Goal: Transaction & Acquisition: Purchase product/service

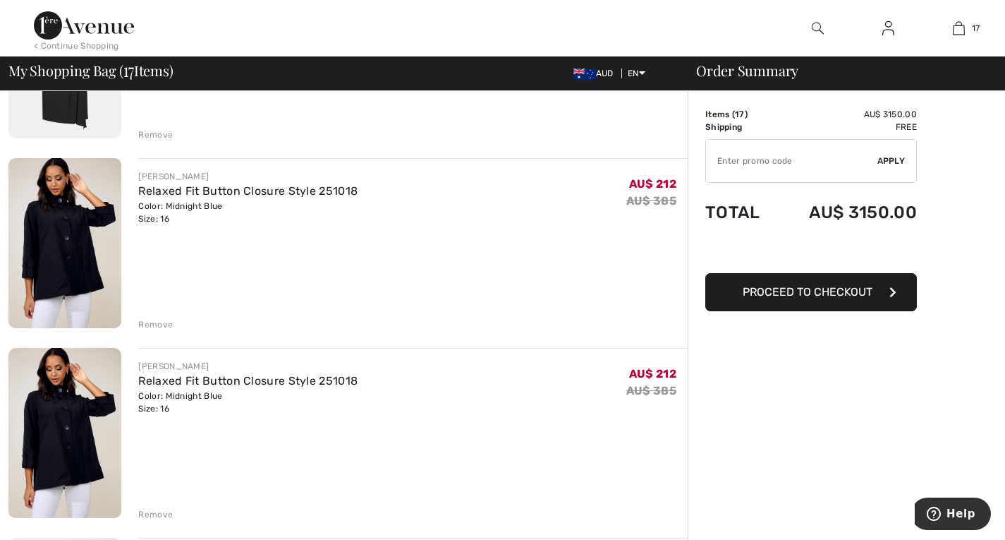
scroll to position [423, 0]
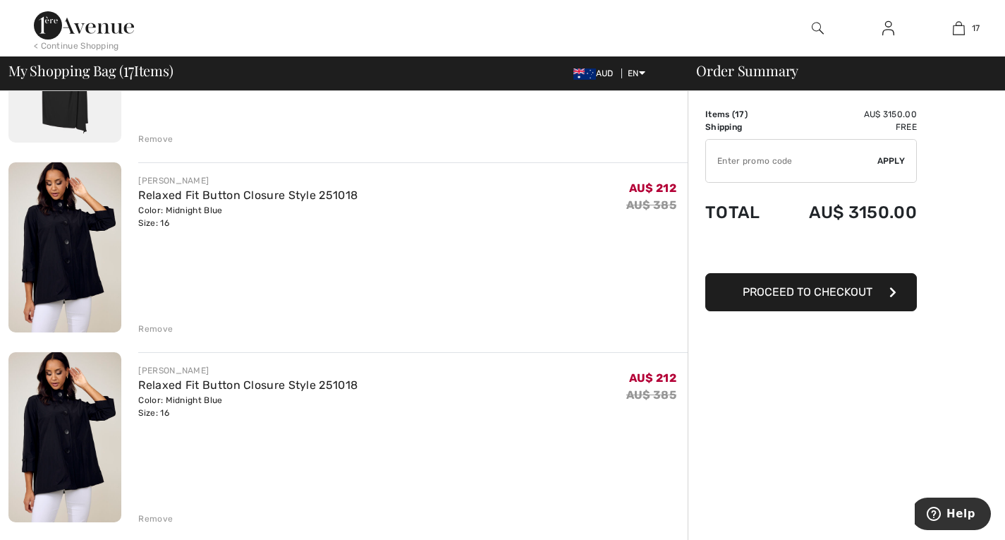
click at [162, 329] on div "Remove" at bounding box center [155, 328] width 35 height 13
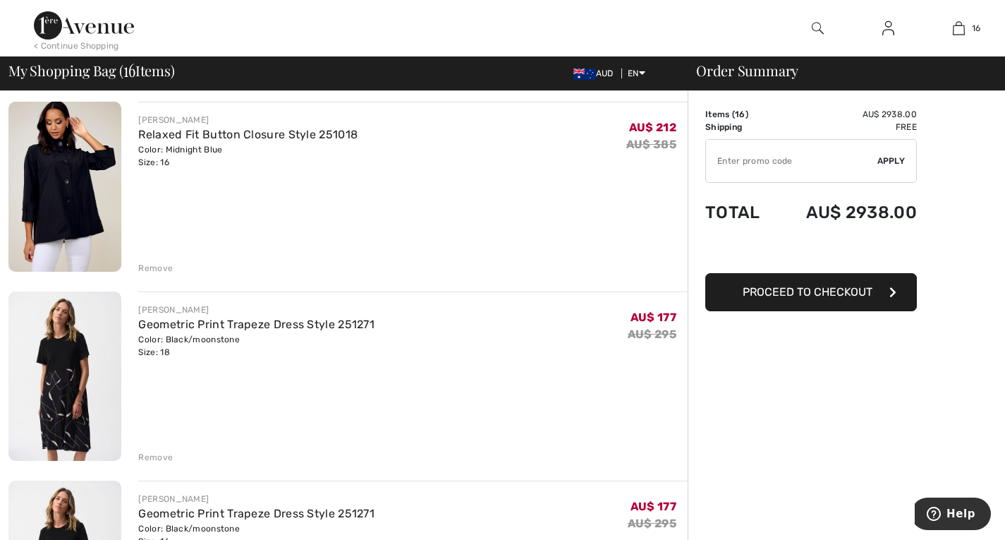
scroll to position [480, 0]
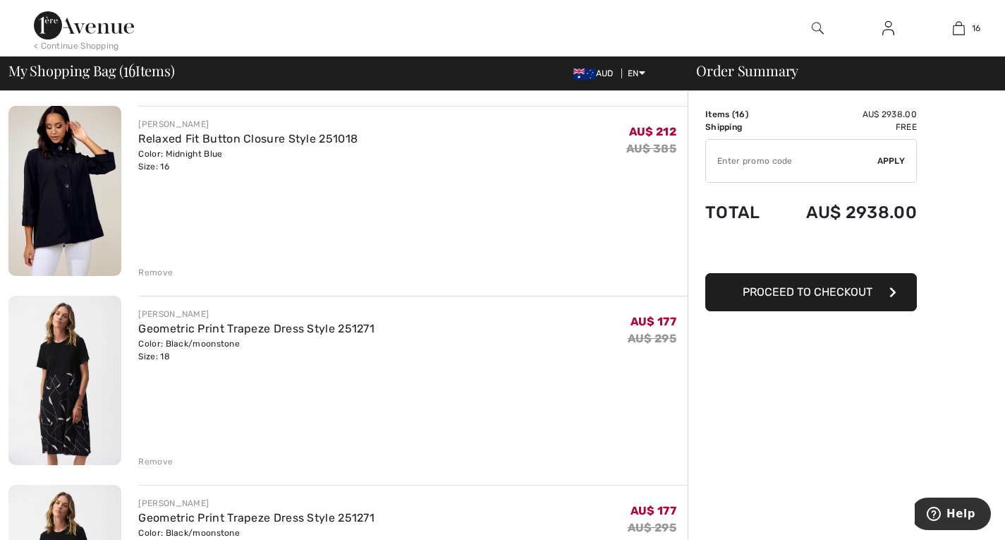
click at [111, 195] on img at bounding box center [64, 191] width 113 height 170
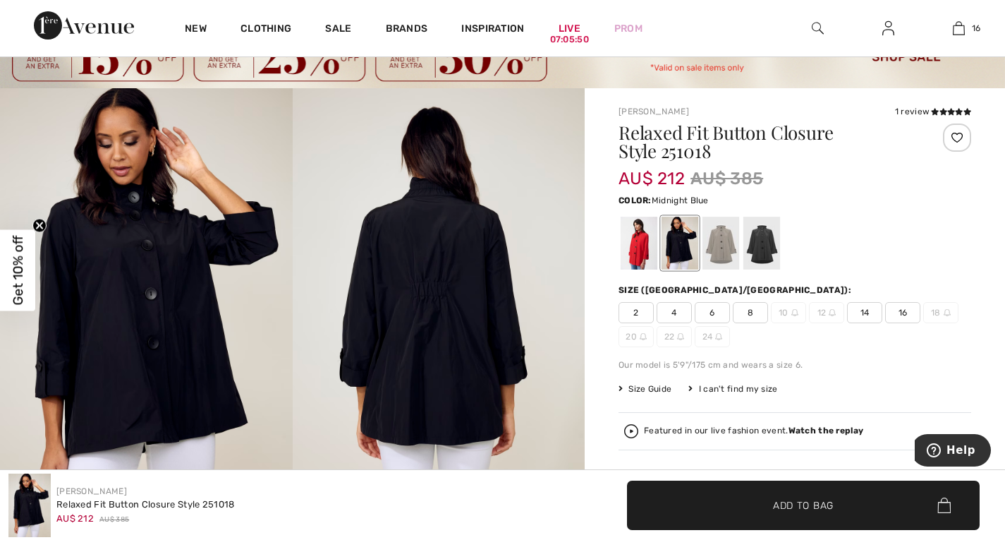
scroll to position [56, 0]
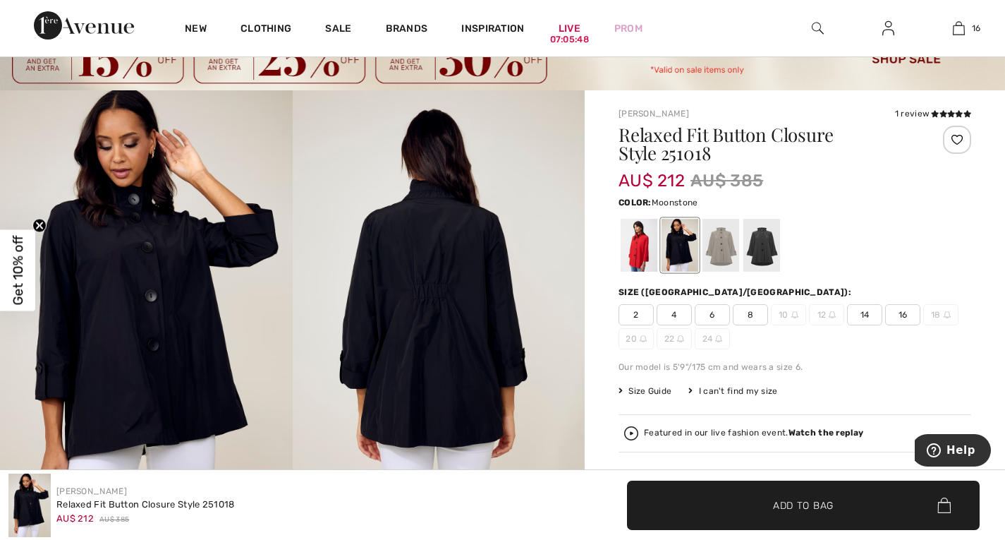
click at [734, 238] on div at bounding box center [721, 245] width 37 height 53
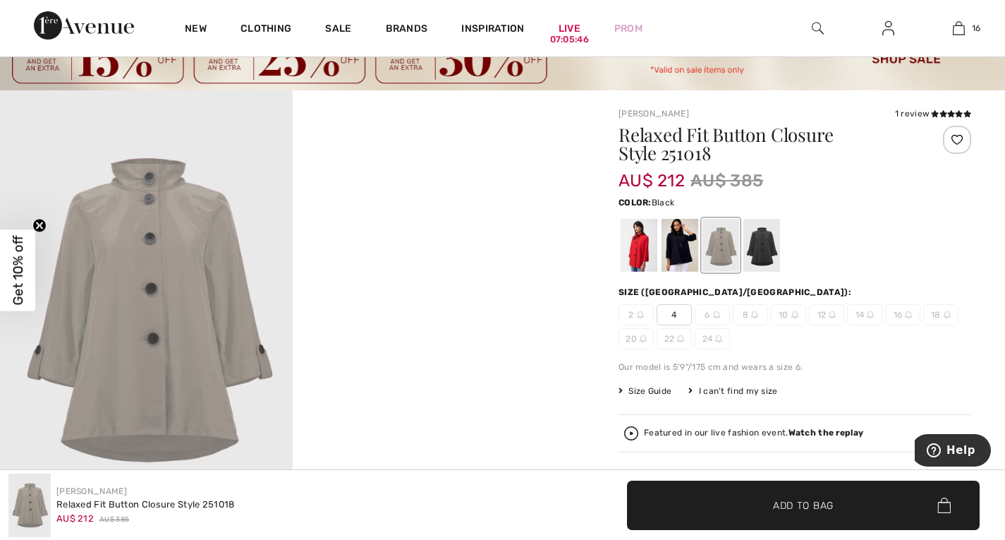
click at [765, 243] on div at bounding box center [761, 245] width 37 height 53
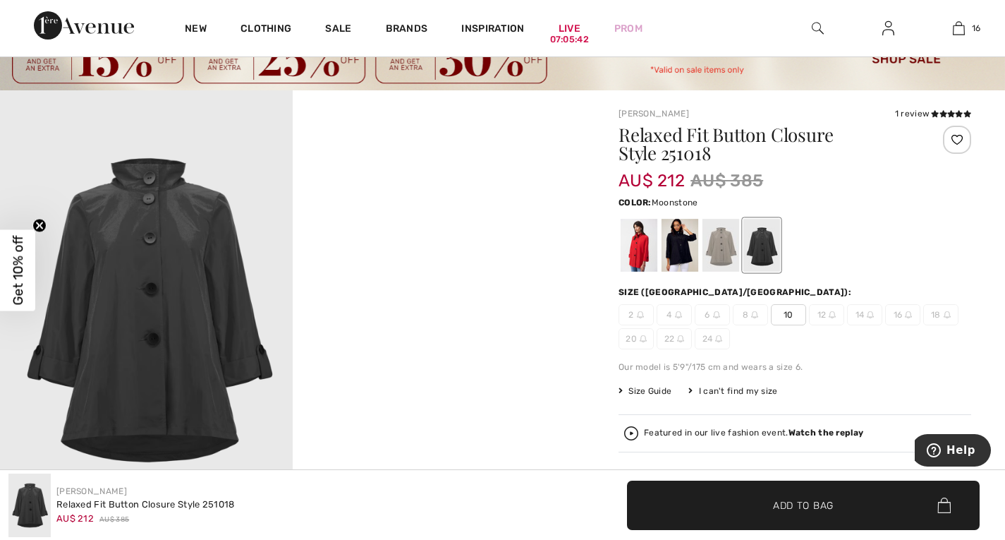
click at [723, 250] on div at bounding box center [721, 245] width 37 height 53
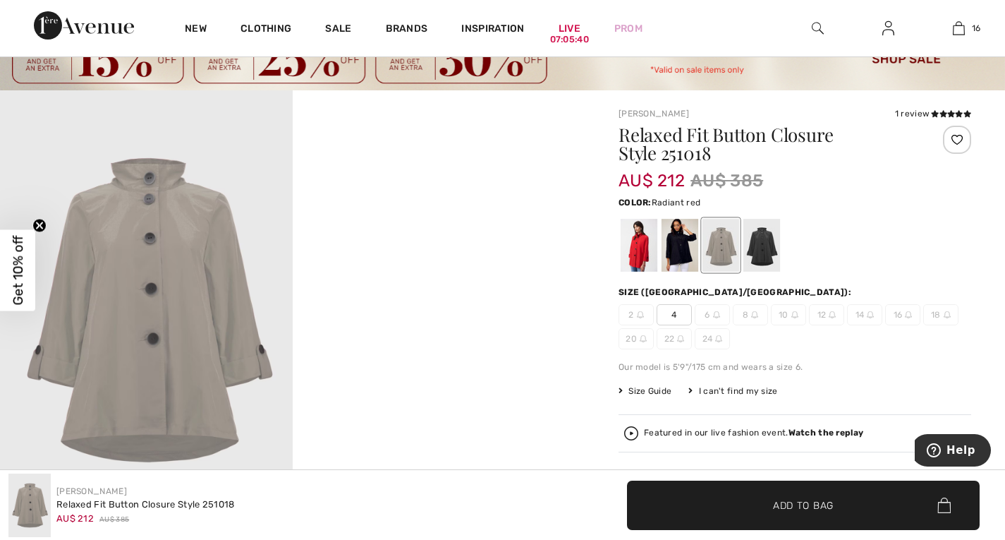
click at [643, 245] on div at bounding box center [639, 245] width 37 height 53
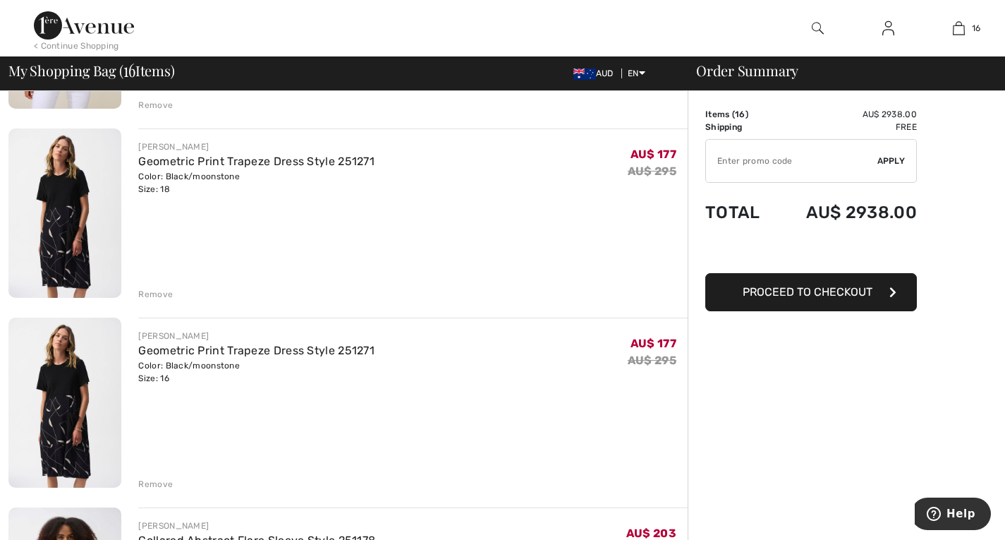
scroll to position [649, 0]
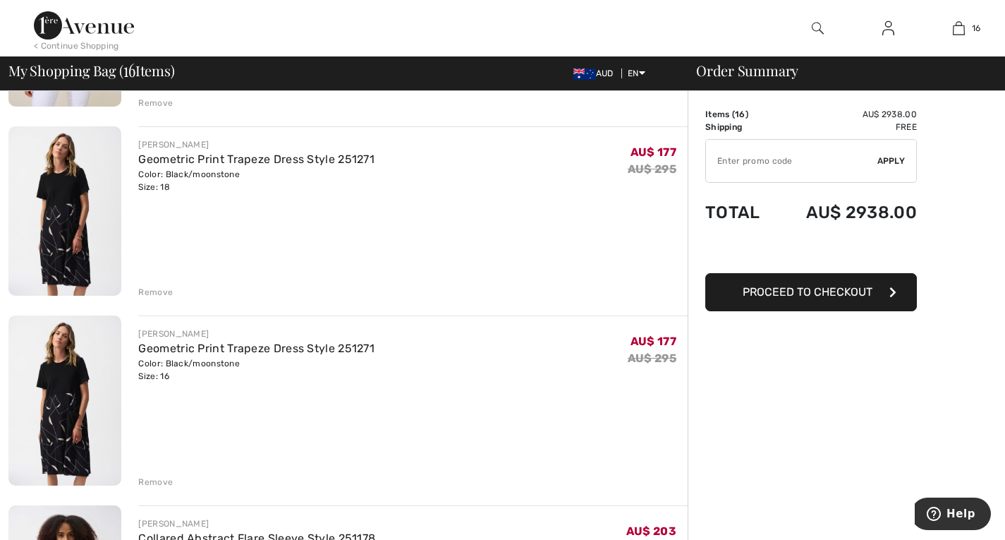
click at [154, 482] on div "Remove" at bounding box center [155, 481] width 35 height 13
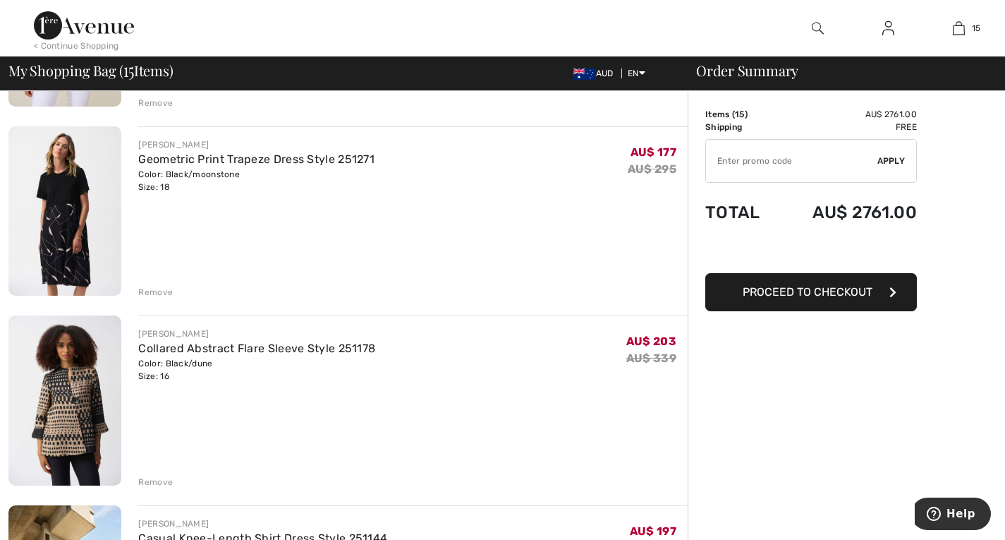
click at [153, 293] on div "Remove" at bounding box center [155, 292] width 35 height 13
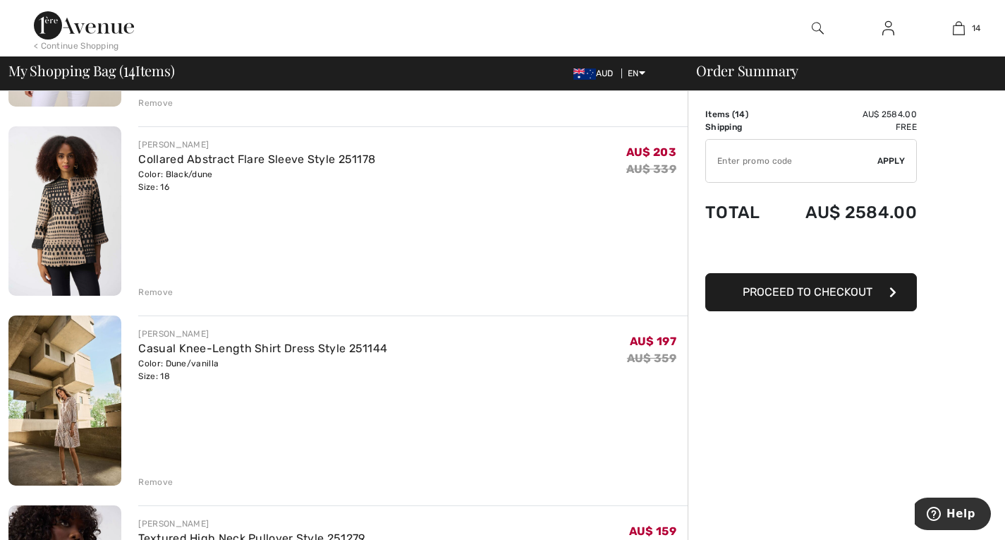
click at [152, 478] on div "Remove" at bounding box center [155, 481] width 35 height 13
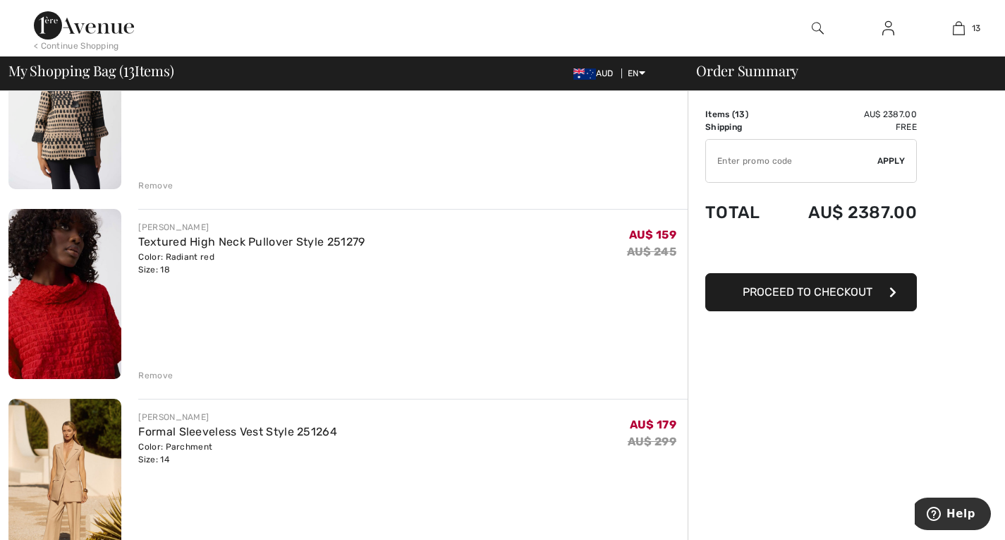
scroll to position [762, 0]
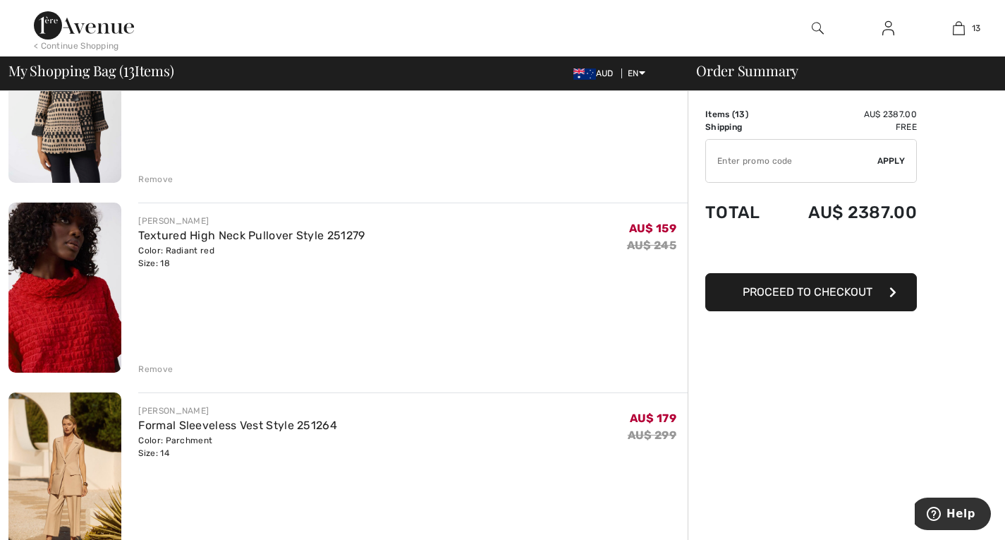
click at [165, 367] on div "Remove" at bounding box center [155, 369] width 35 height 13
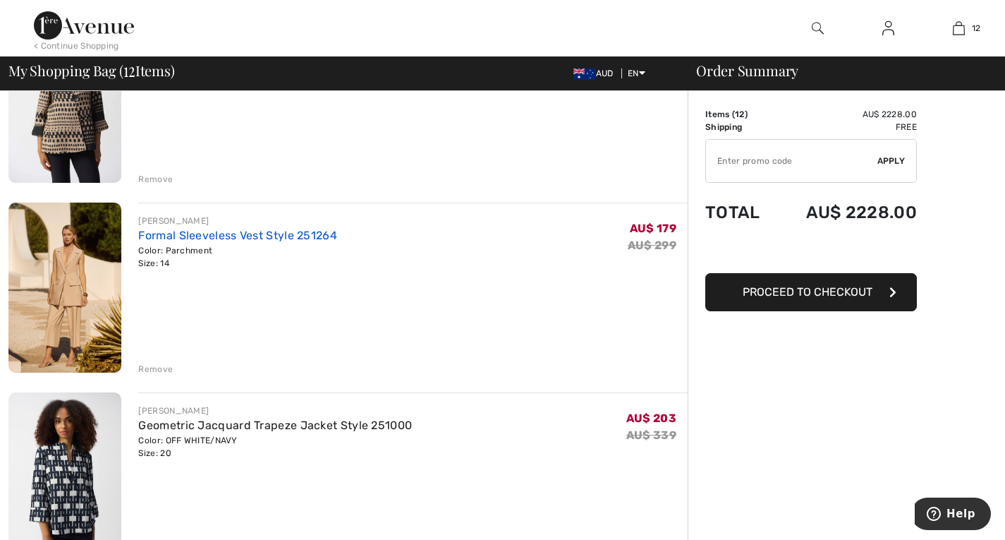
click at [205, 234] on link "Formal Sleeveless Vest Style 251264" at bounding box center [237, 235] width 199 height 13
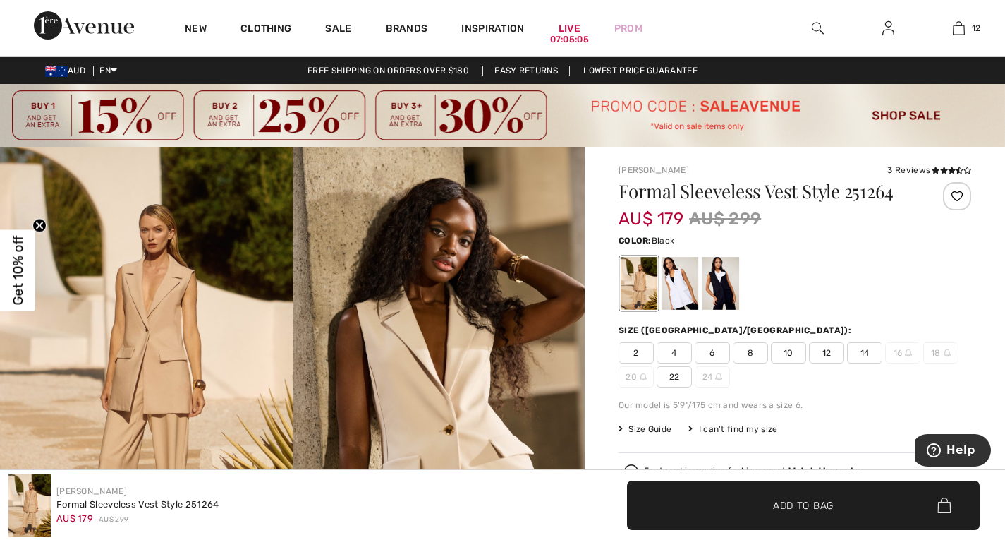
click at [717, 274] on div at bounding box center [721, 283] width 37 height 53
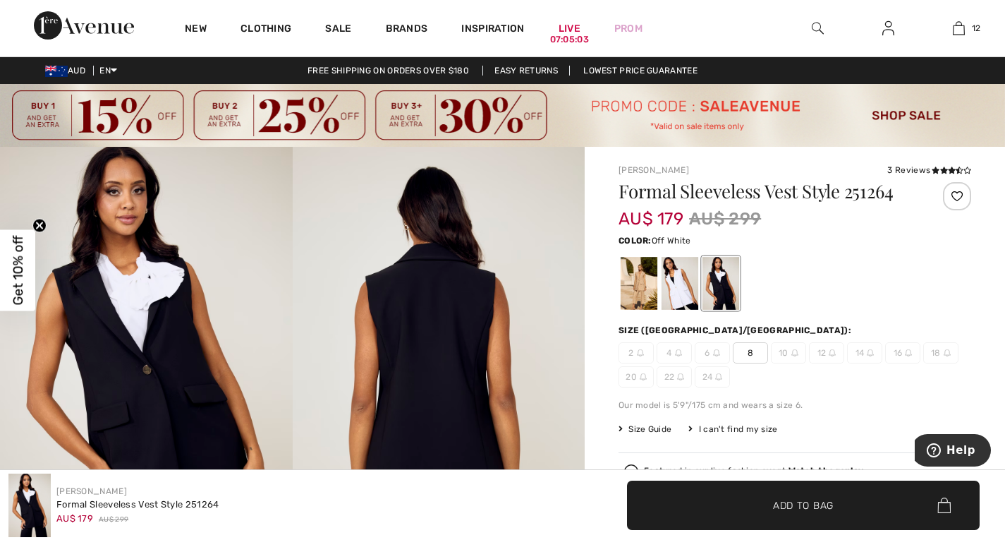
click at [674, 271] on div at bounding box center [680, 283] width 37 height 53
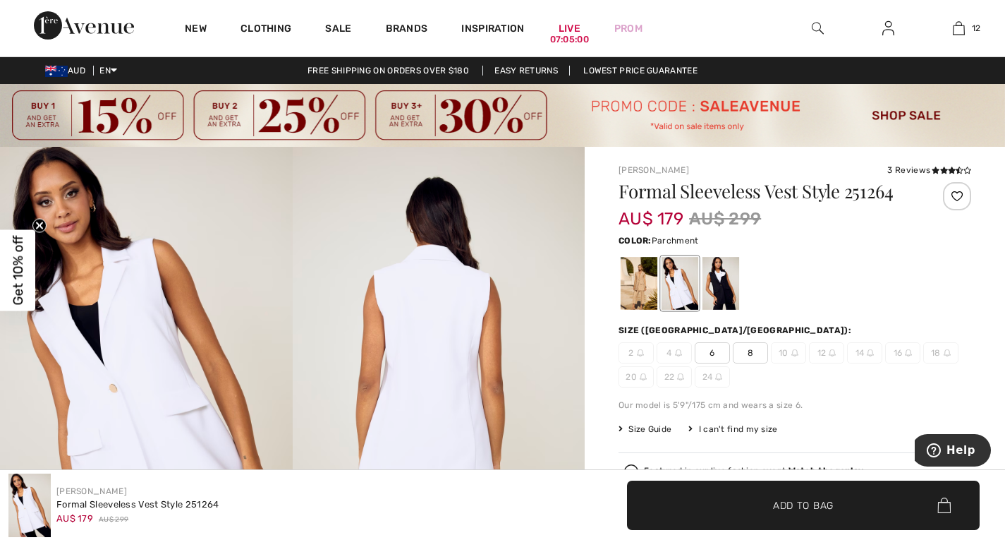
click at [639, 288] on div at bounding box center [639, 283] width 37 height 53
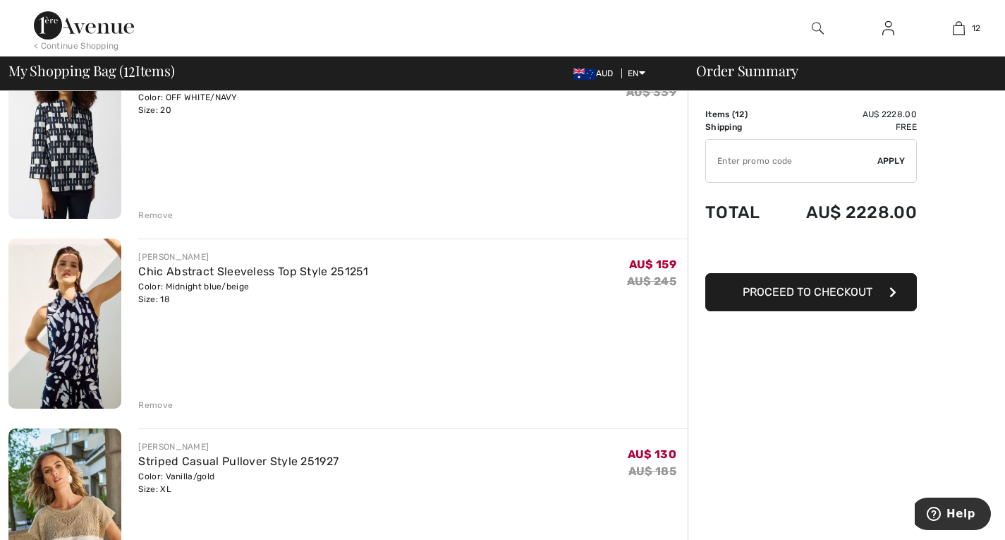
scroll to position [1120, 0]
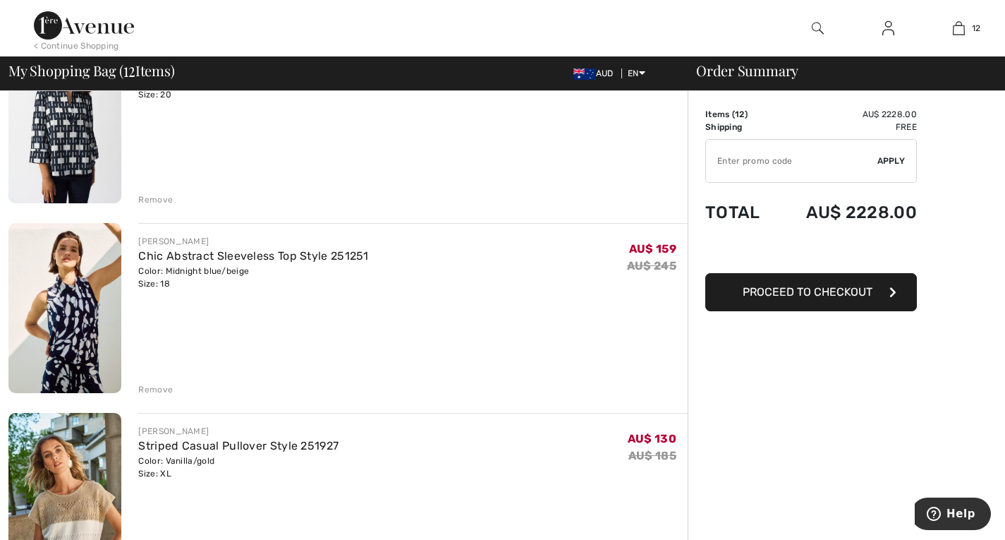
click at [102, 302] on img at bounding box center [64, 308] width 113 height 170
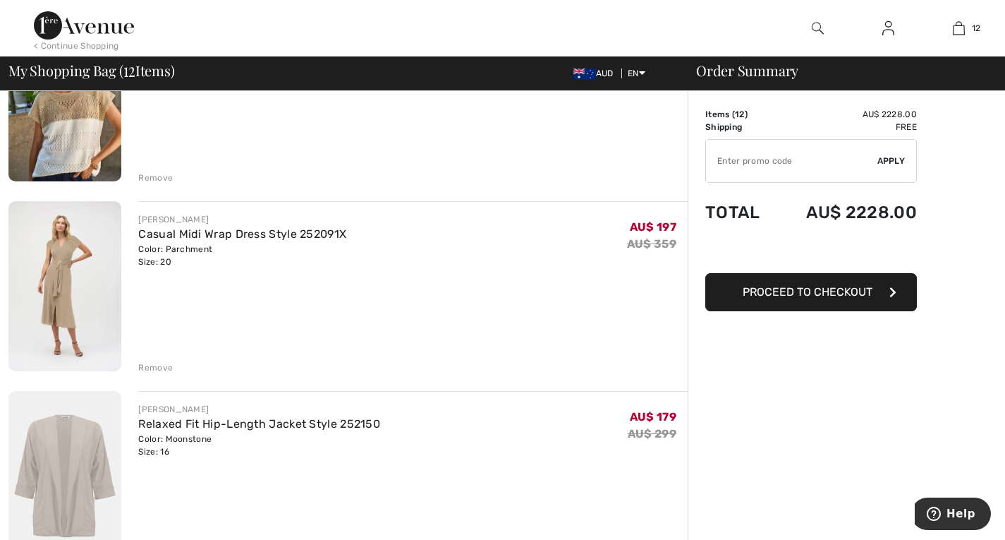
scroll to position [1600, 0]
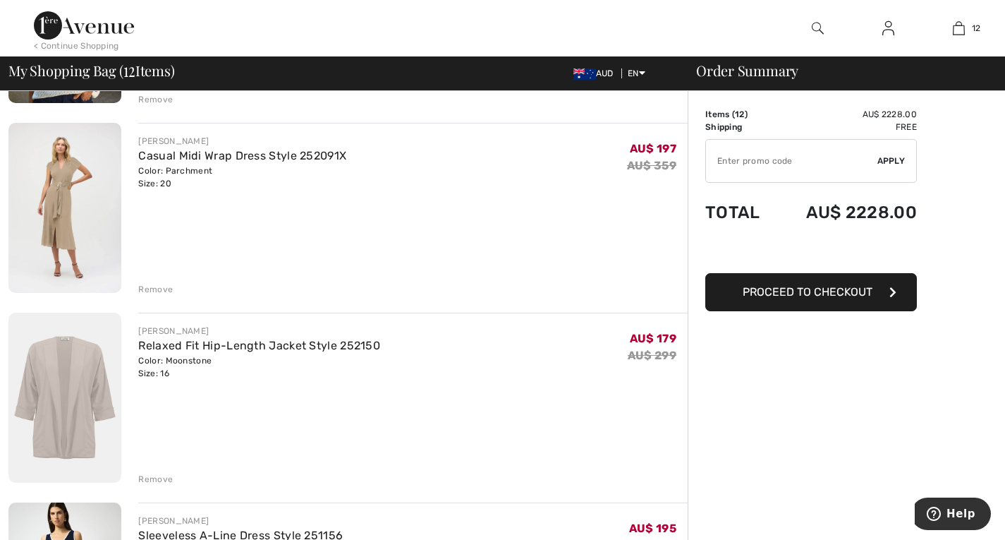
click at [154, 291] on div "Remove" at bounding box center [155, 289] width 35 height 13
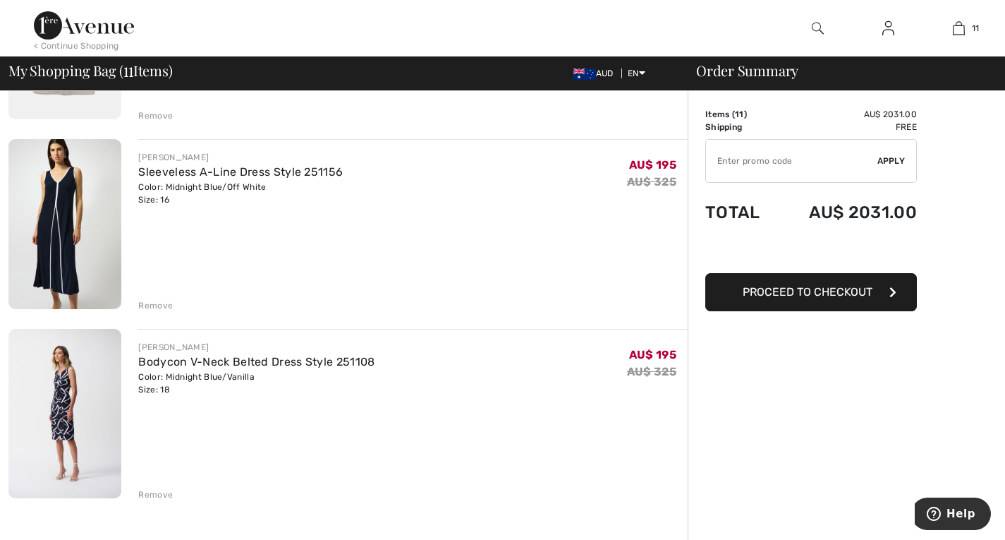
scroll to position [1797, 0]
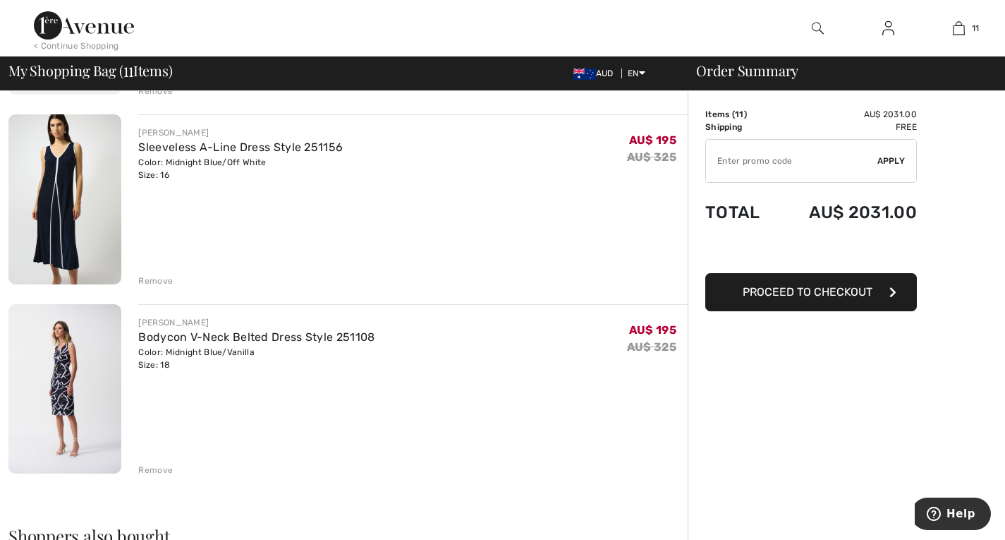
click at [154, 276] on div "Remove" at bounding box center [155, 280] width 35 height 13
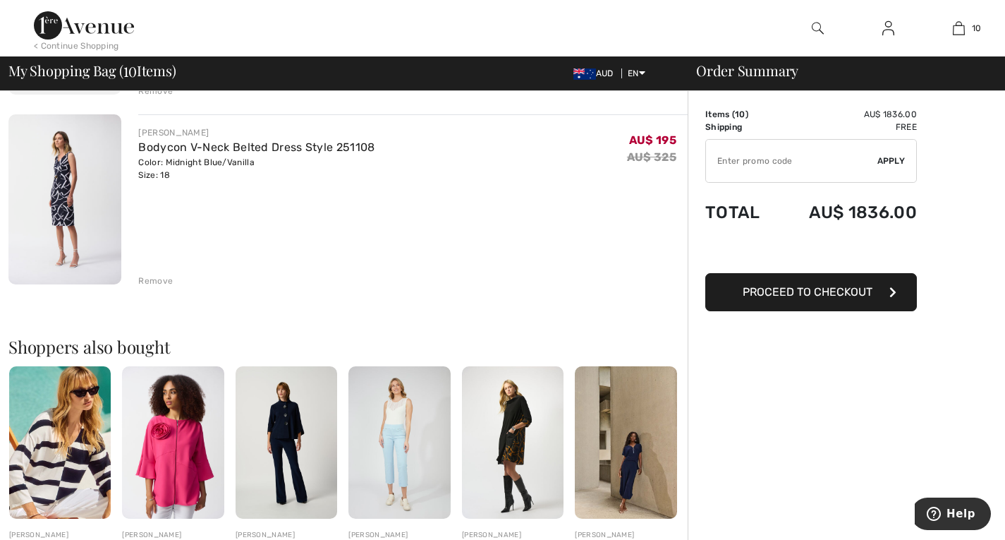
click at [154, 276] on div "Remove" at bounding box center [155, 280] width 35 height 13
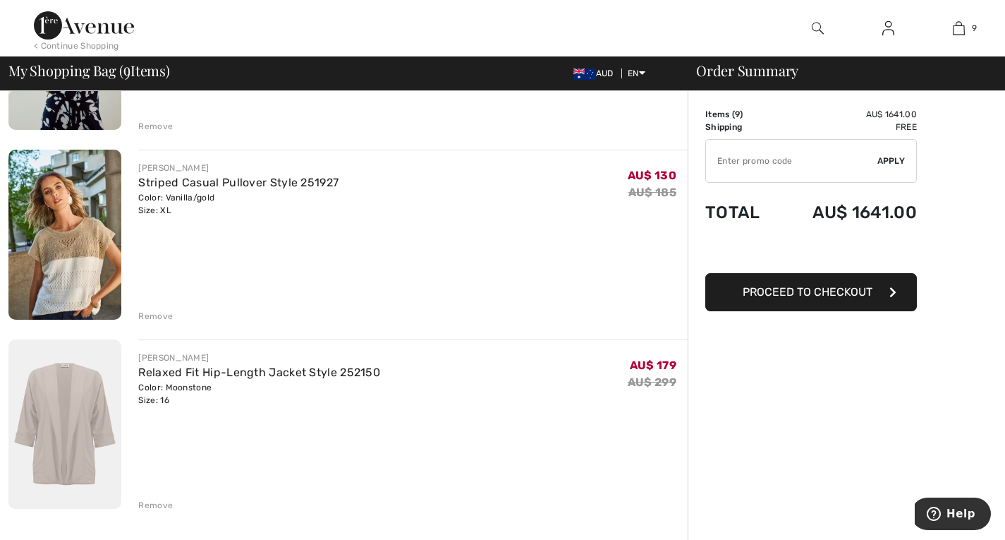
scroll to position [1374, 0]
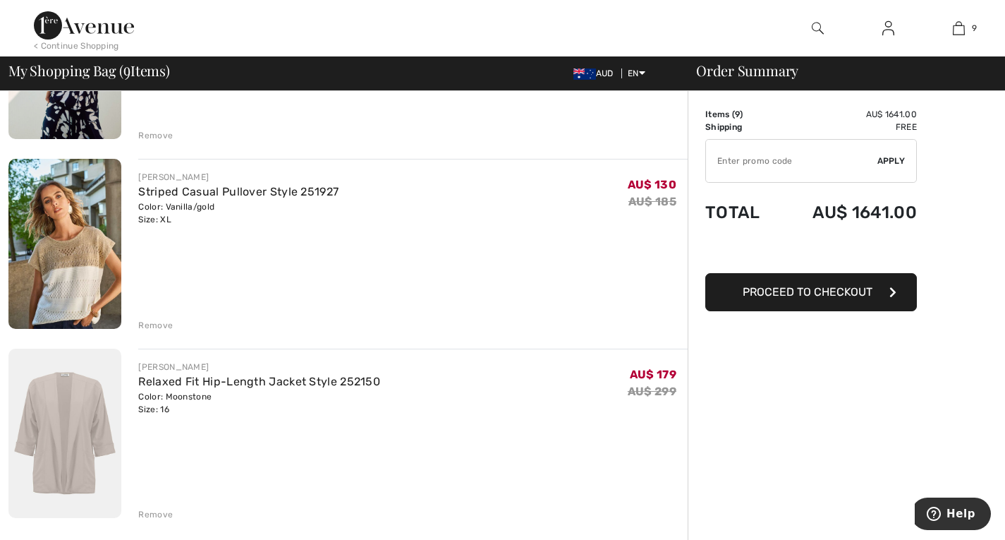
click at [148, 323] on div "Remove" at bounding box center [155, 325] width 35 height 13
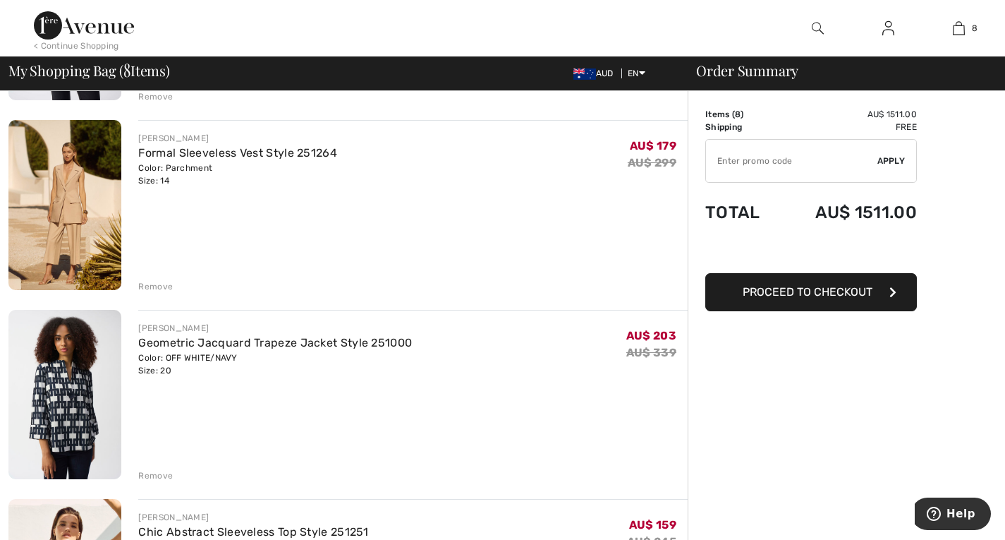
scroll to position [838, 0]
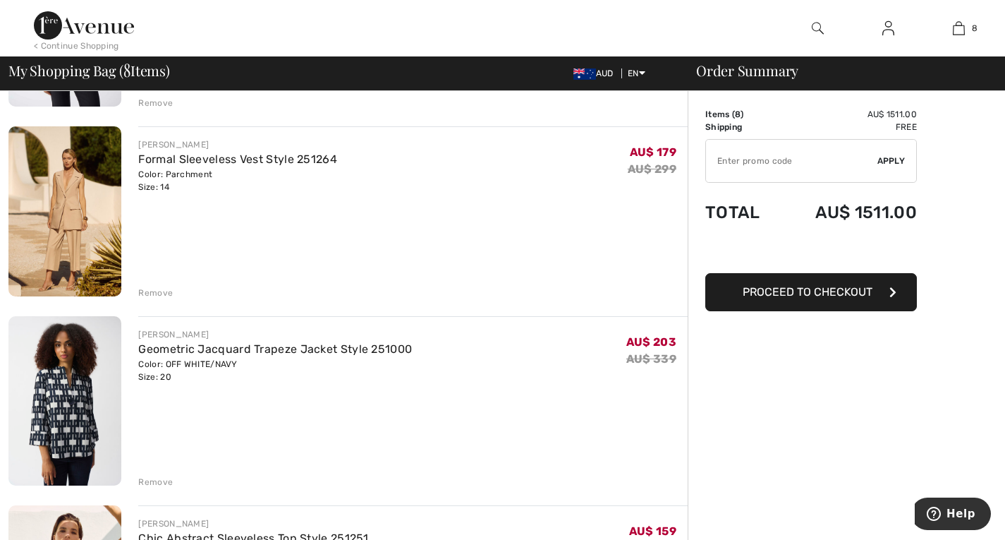
click at [153, 288] on div "Remove" at bounding box center [155, 292] width 35 height 13
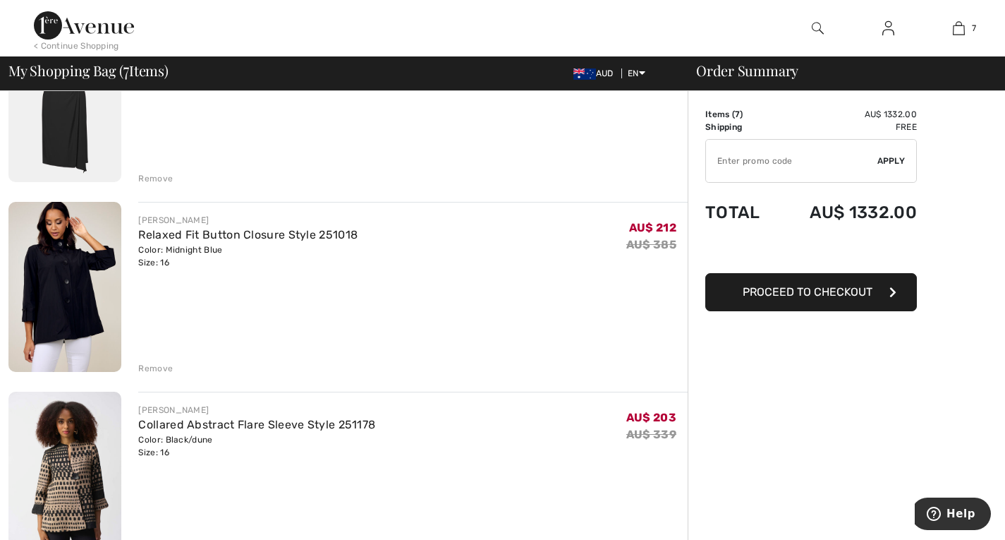
scroll to position [358, 0]
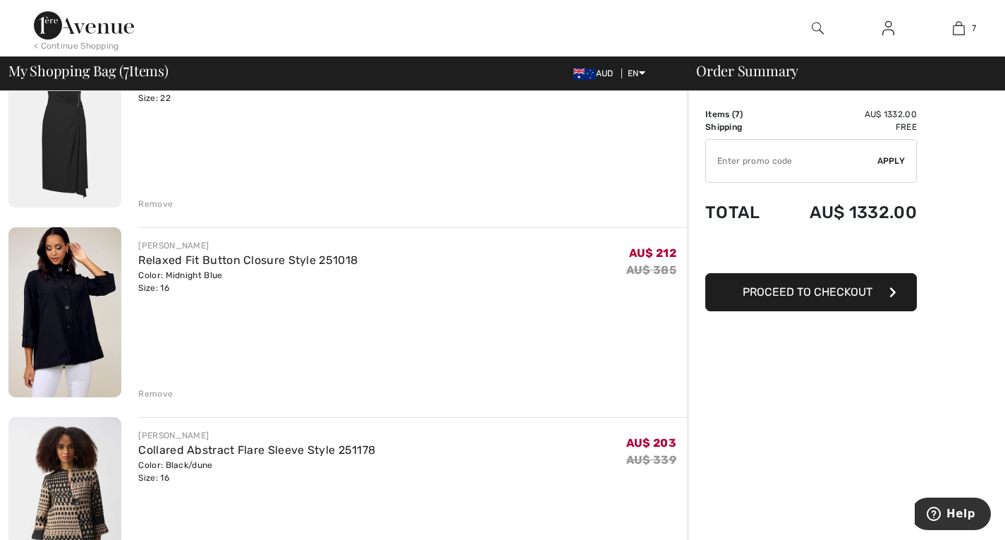
click at [149, 395] on div "Remove" at bounding box center [155, 393] width 35 height 13
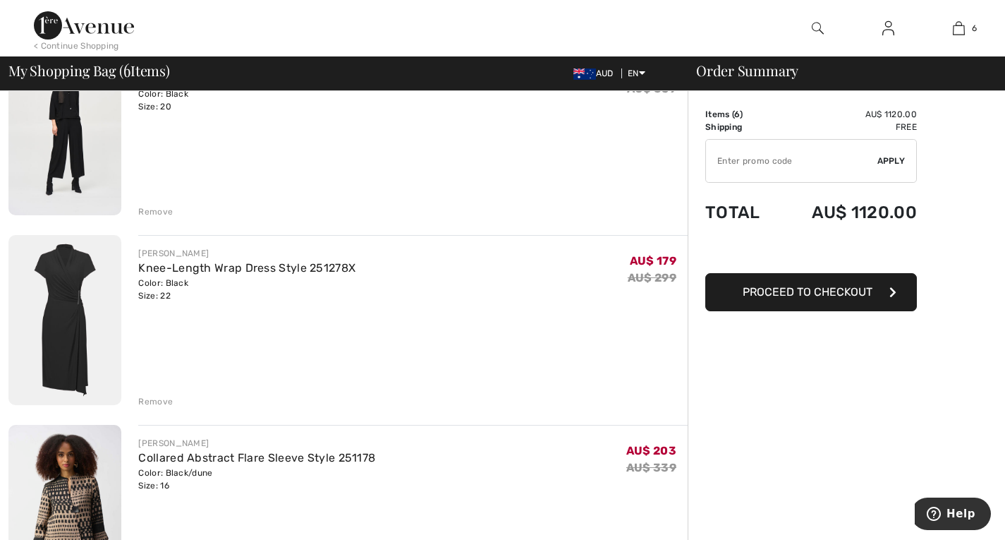
scroll to position [161, 0]
click at [149, 395] on div "Remove" at bounding box center [155, 401] width 35 height 13
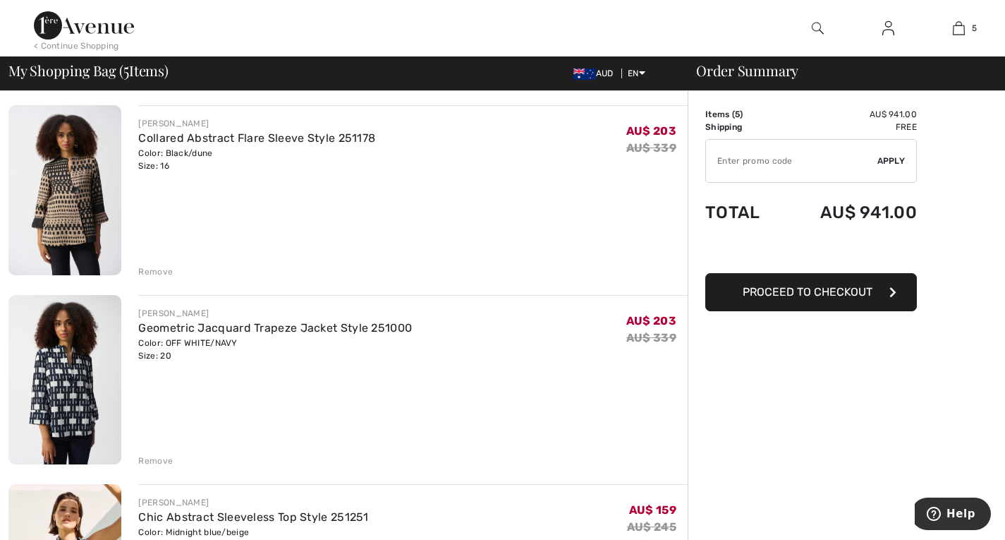
scroll to position [282, 0]
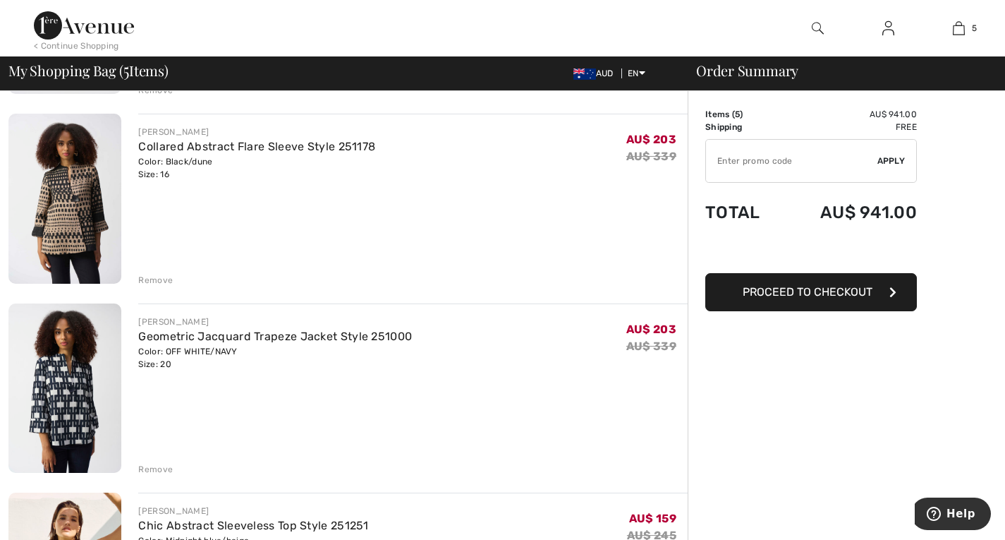
click at [45, 401] on img at bounding box center [64, 387] width 113 height 169
click at [63, 206] on img at bounding box center [64, 198] width 113 height 169
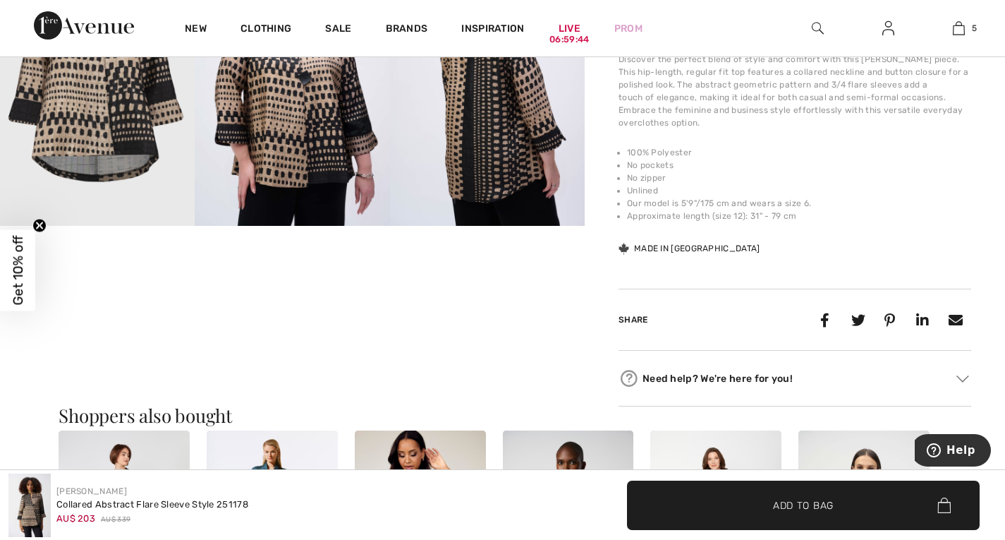
scroll to position [987, 0]
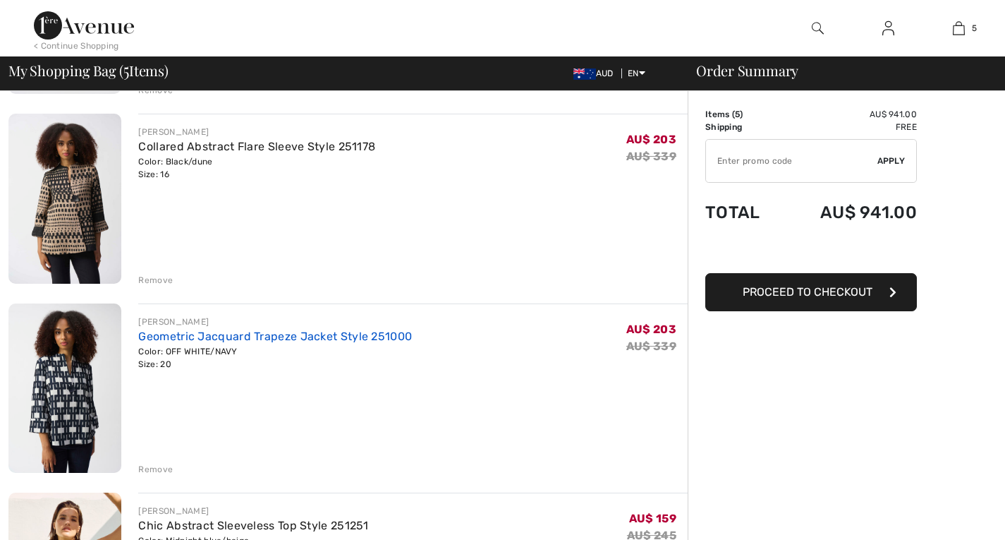
click at [274, 334] on link "Geometric Jacquard Trapeze Jacket Style 251000" at bounding box center [275, 335] width 274 height 13
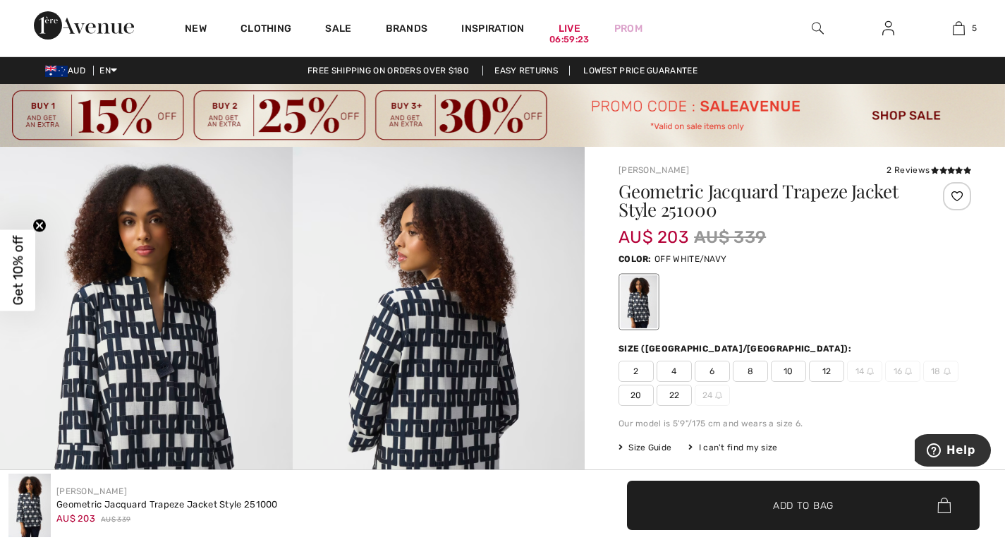
click at [757, 368] on span "8" at bounding box center [750, 370] width 35 height 21
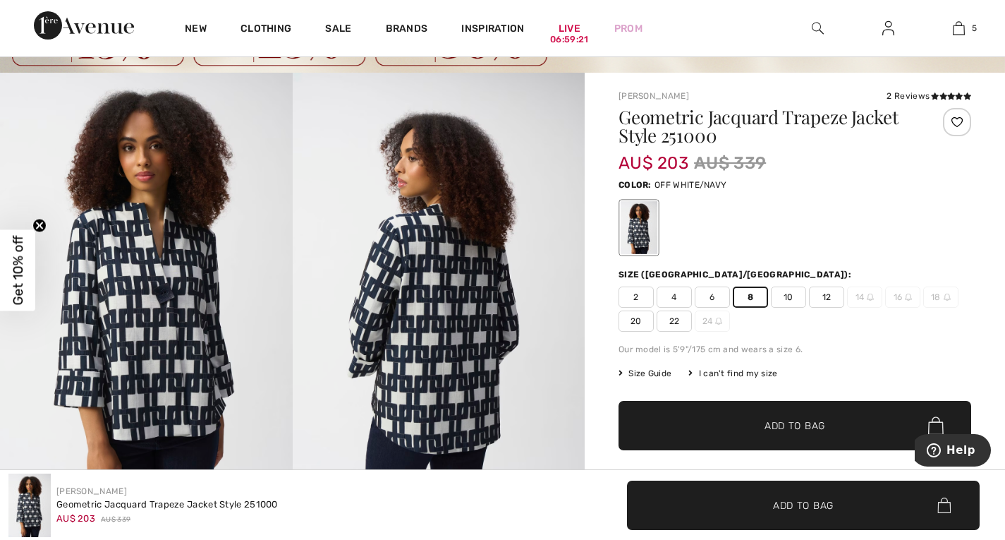
scroll to position [85, 0]
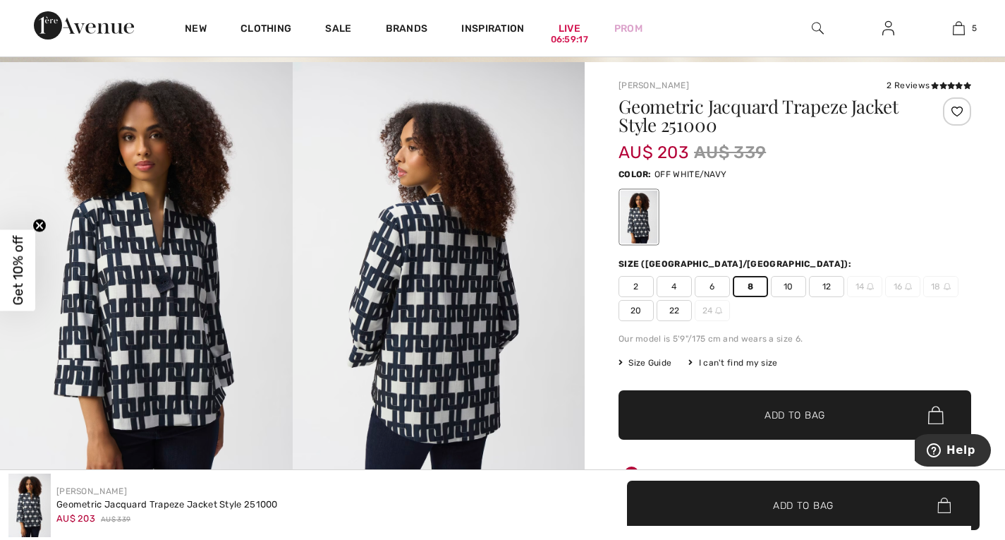
click at [662, 363] on span "Size Guide" at bounding box center [645, 362] width 53 height 13
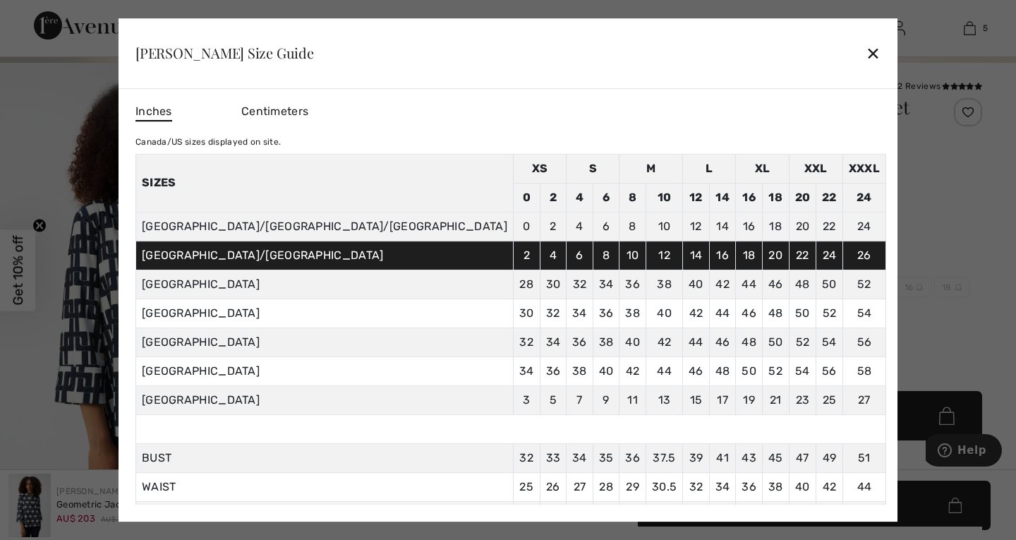
click at [865, 58] on div "✕" at bounding box center [872, 53] width 15 height 30
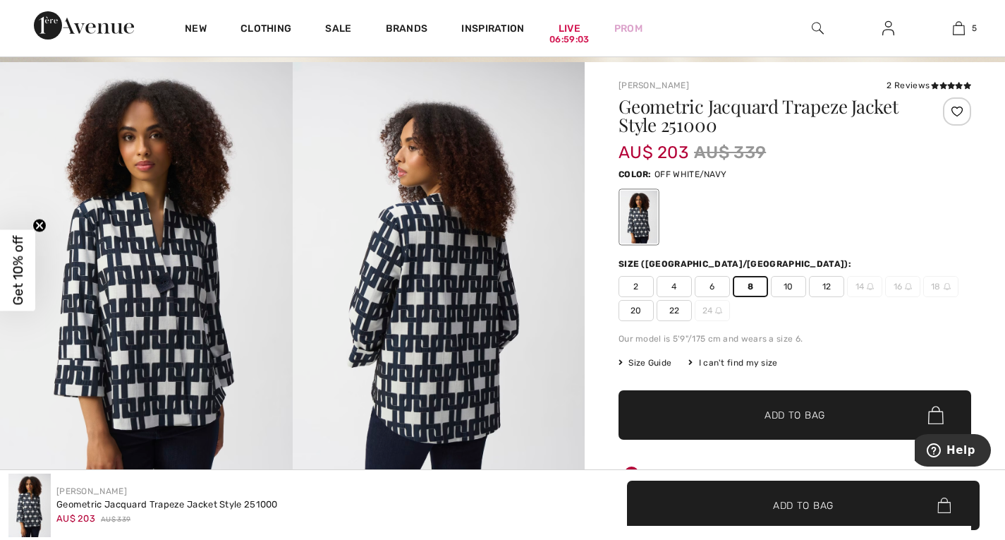
click at [796, 284] on span "10" at bounding box center [788, 286] width 35 height 21
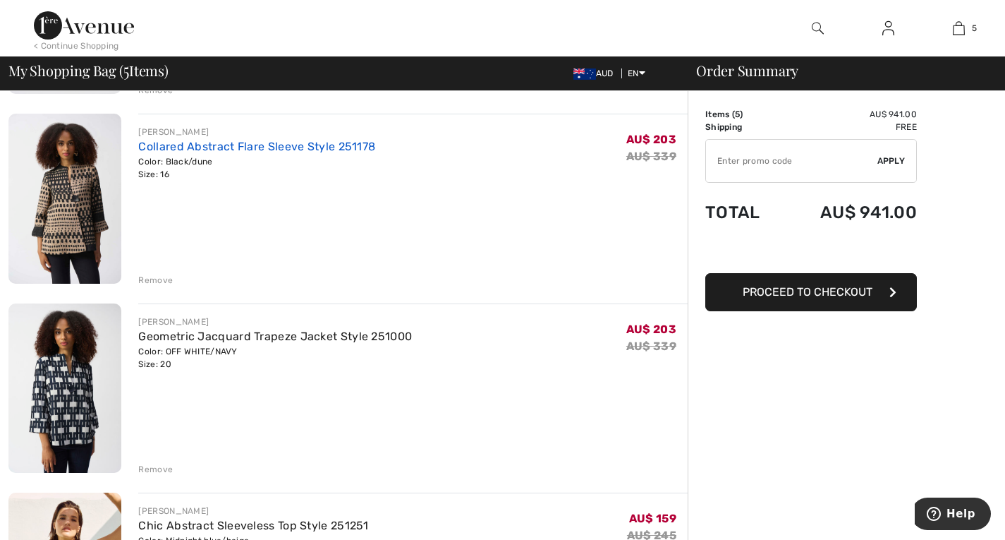
click at [208, 149] on link "Collared Abstract Flare Sleeve Style 251178" at bounding box center [256, 146] width 237 height 13
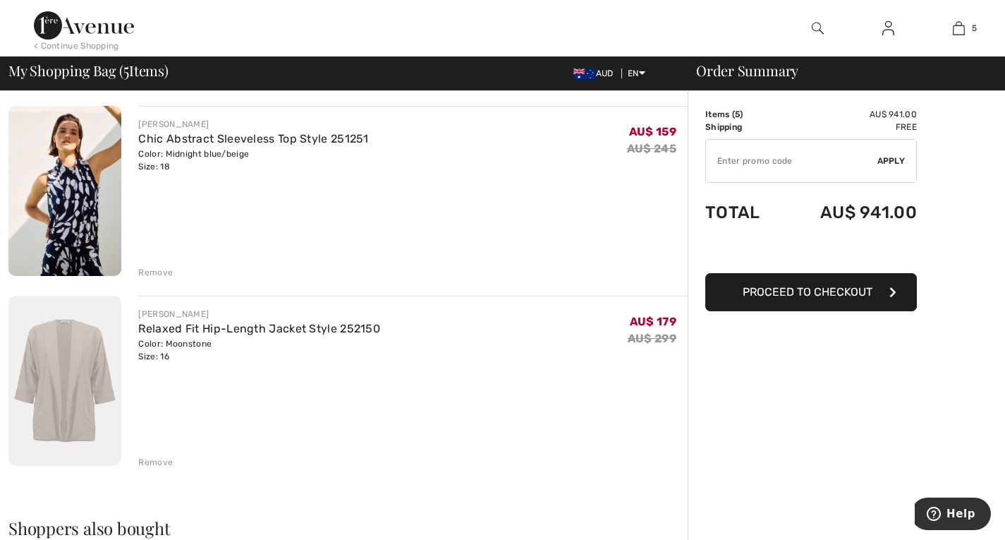
scroll to position [677, 0]
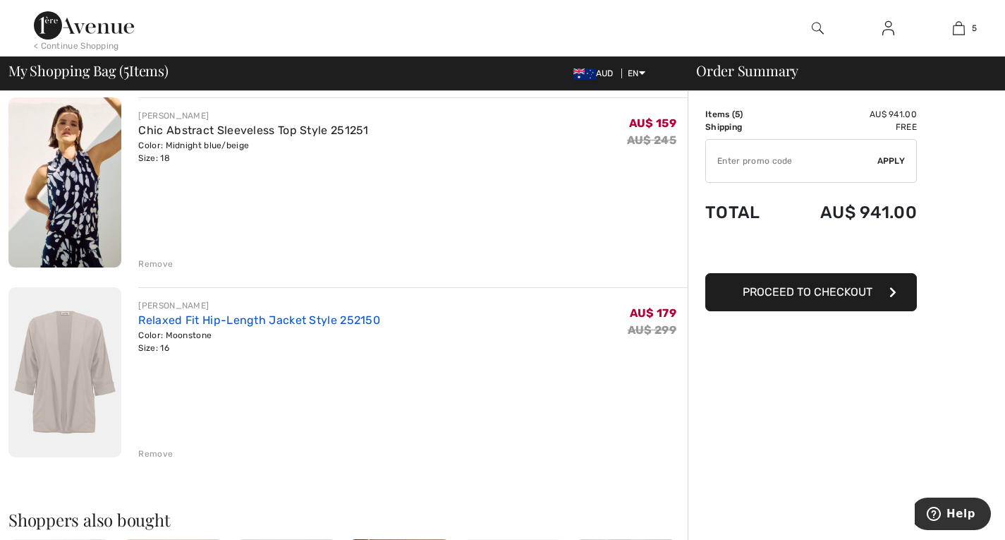
click at [285, 317] on link "Relaxed Fit Hip-Length Jacket Style 252150" at bounding box center [259, 319] width 242 height 13
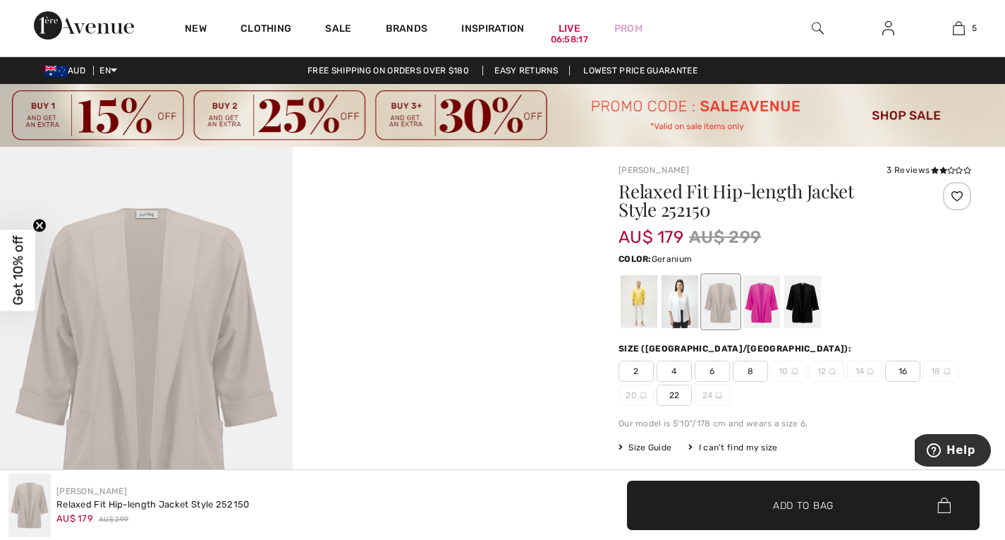
click at [769, 316] on div at bounding box center [761, 301] width 37 height 53
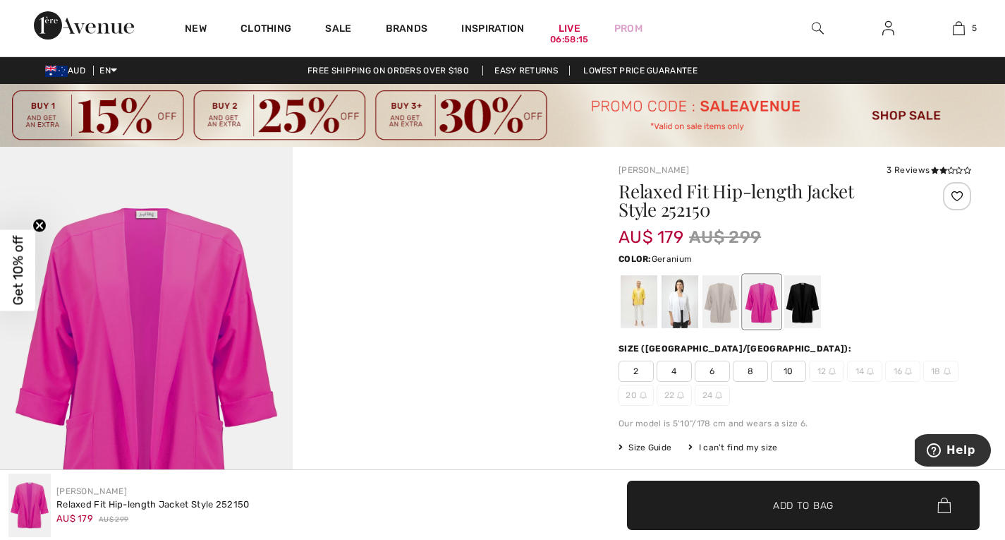
click at [825, 296] on div at bounding box center [795, 301] width 353 height 59
click at [812, 296] on div at bounding box center [802, 301] width 37 height 53
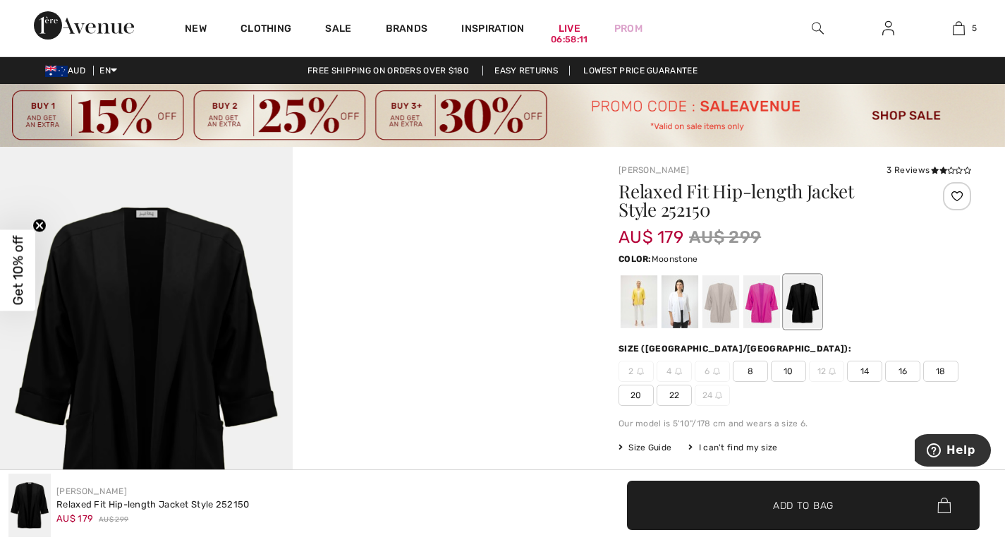
click at [723, 305] on div at bounding box center [721, 301] width 37 height 53
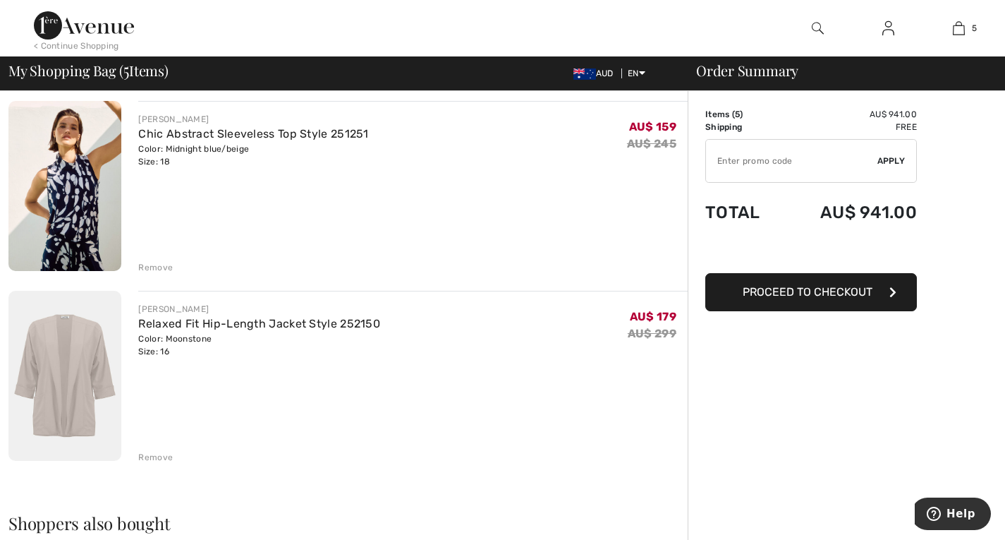
scroll to position [677, 0]
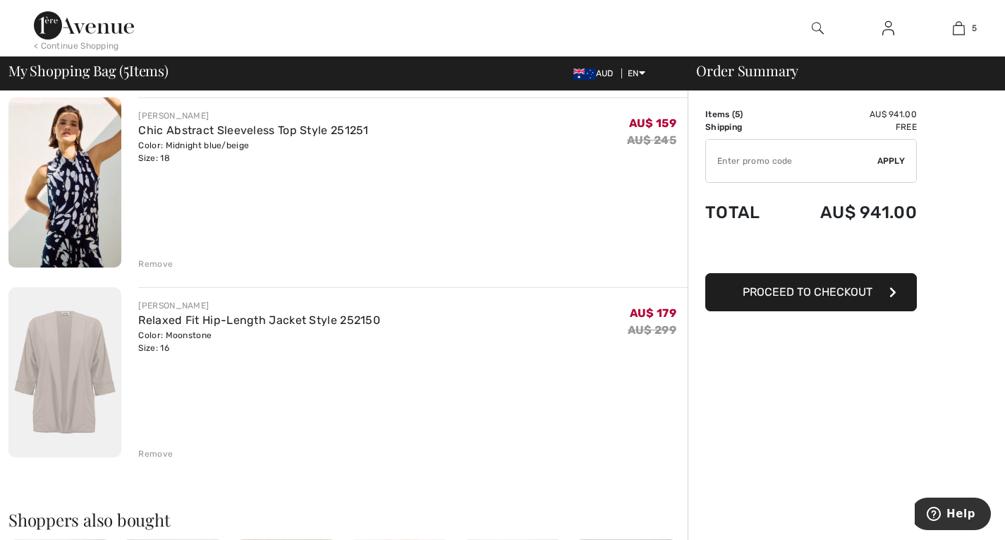
click at [152, 454] on div "Remove" at bounding box center [155, 453] width 35 height 13
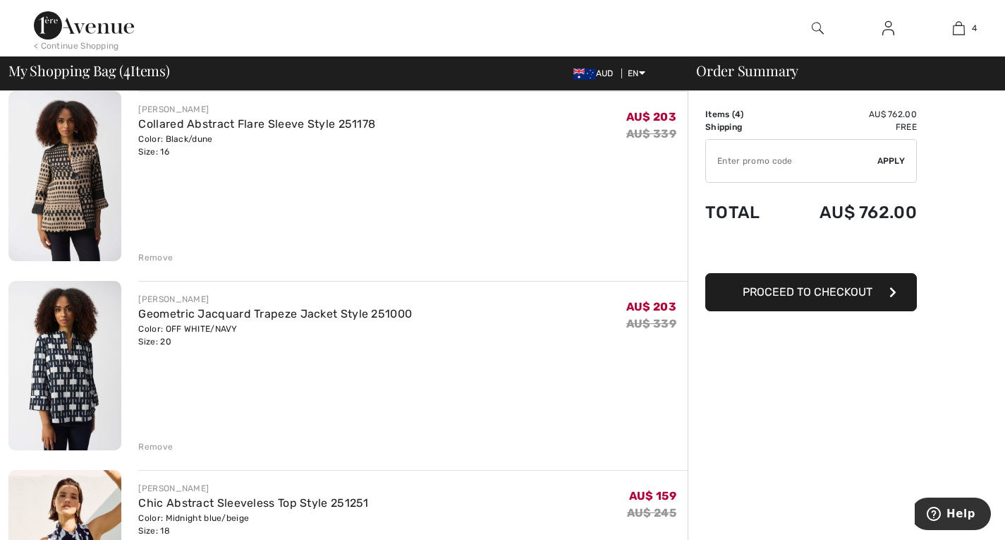
scroll to position [310, 0]
